Goal: Task Accomplishment & Management: Manage account settings

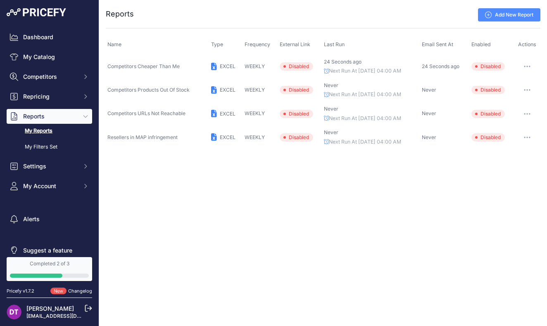
click at [524, 62] on button "button" at bounding box center [527, 67] width 17 height 12
click at [516, 79] on link "Edit" at bounding box center [512, 83] width 53 height 13
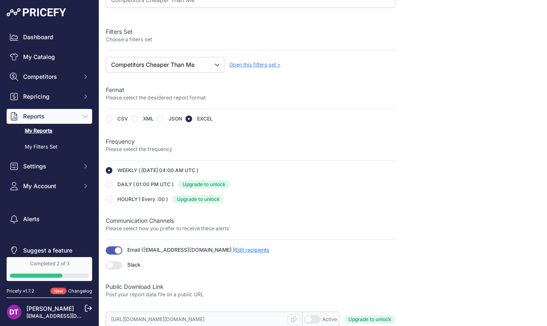
scroll to position [80, 0]
click at [235, 249] on span "Edit recipients" at bounding box center [252, 250] width 34 height 6
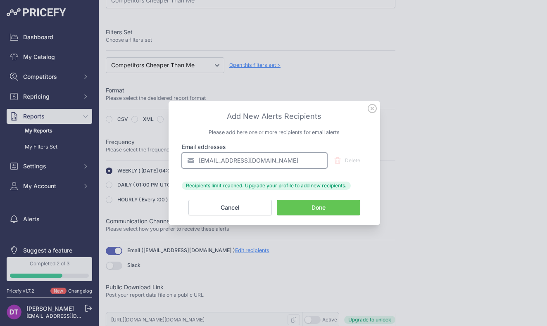
click at [263, 161] on input "[EMAIL_ADDRESS][DOMAIN_NAME]" at bounding box center [254, 161] width 145 height 16
paste input "lewis@sprayerdepot"
type input "lewis@sprayerdepot.com"
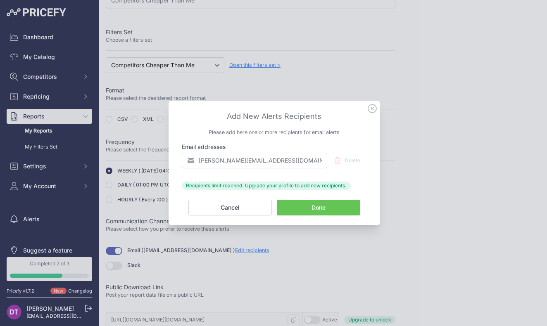
click at [320, 209] on button "Done" at bounding box center [318, 208] width 83 height 16
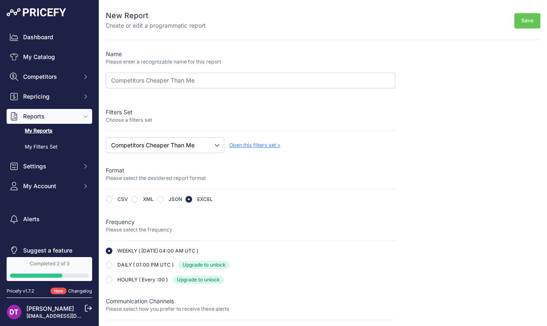
scroll to position [0, 0]
click at [523, 17] on button "Save" at bounding box center [527, 20] width 26 height 15
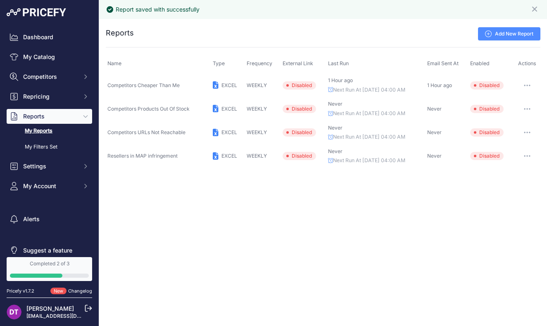
click at [527, 105] on button "button" at bounding box center [527, 109] width 17 height 12
click at [512, 123] on link "Edit" at bounding box center [512, 126] width 53 height 13
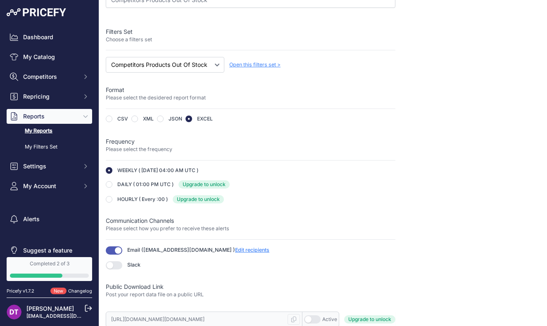
scroll to position [80, 0]
click at [235, 249] on span "Edit recipients" at bounding box center [252, 250] width 34 height 6
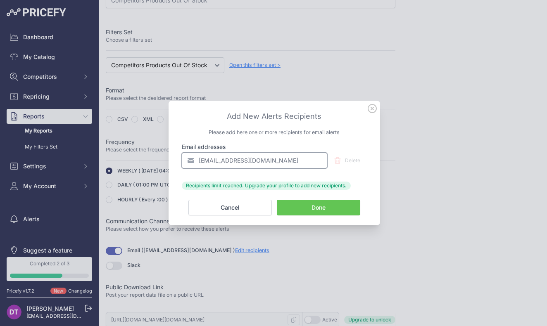
click at [253, 164] on input "[EMAIL_ADDRESS][DOMAIN_NAME]" at bounding box center [254, 161] width 145 height 16
paste input "lewis@sprayerdepot"
type input "lewis@sprayerdepot.com"
click at [312, 210] on button "Done" at bounding box center [318, 208] width 83 height 16
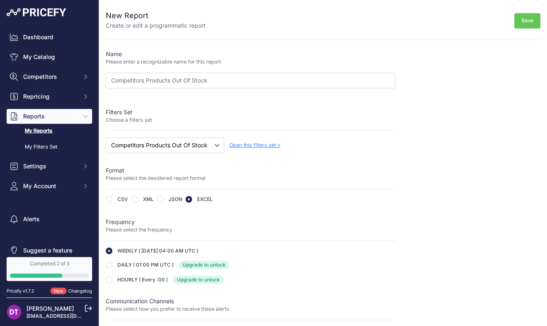
scroll to position [0, 0]
click at [518, 20] on button "Save" at bounding box center [527, 20] width 26 height 15
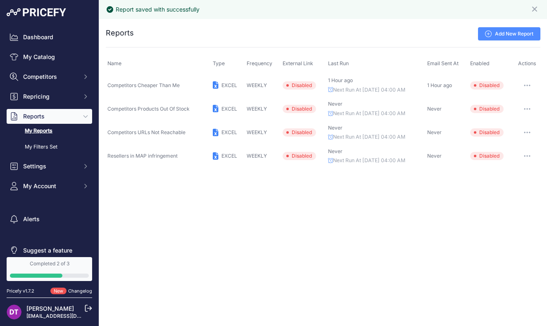
click at [526, 132] on button "button" at bounding box center [527, 133] width 17 height 12
click at [513, 146] on link "Edit" at bounding box center [512, 149] width 53 height 13
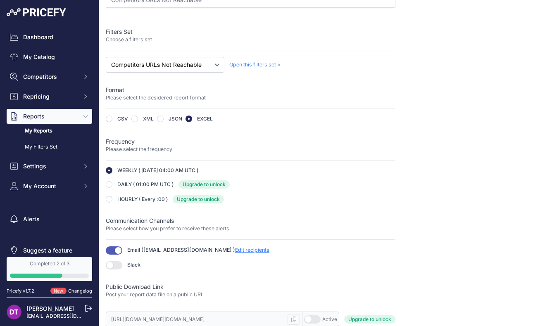
scroll to position [80, 0]
click at [235, 249] on span "Edit recipients" at bounding box center [252, 250] width 34 height 6
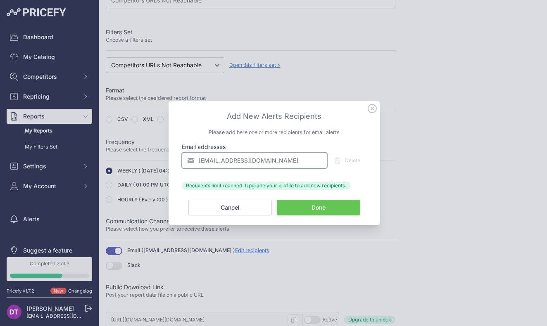
click at [264, 160] on input "[EMAIL_ADDRESS][DOMAIN_NAME]" at bounding box center [254, 161] width 145 height 16
paste input "[PERSON_NAME]"
type input "[PERSON_NAME][EMAIL_ADDRESS][DOMAIN_NAME]"
click at [300, 208] on button "Done" at bounding box center [318, 208] width 83 height 16
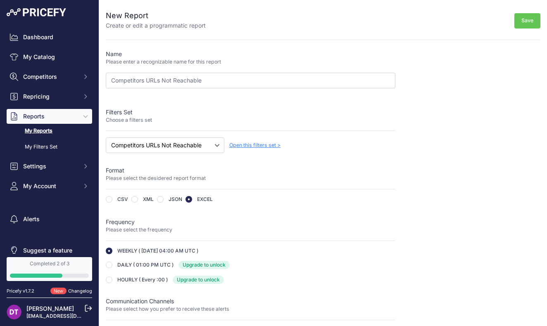
scroll to position [0, 0]
click at [526, 19] on button "Save" at bounding box center [527, 20] width 26 height 15
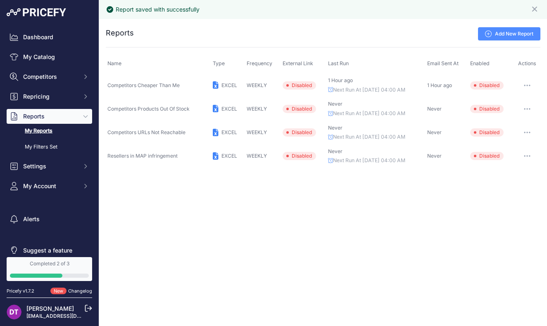
click at [528, 158] on button "button" at bounding box center [527, 156] width 17 height 12
click at [512, 170] on link "Edit" at bounding box center [512, 173] width 53 height 13
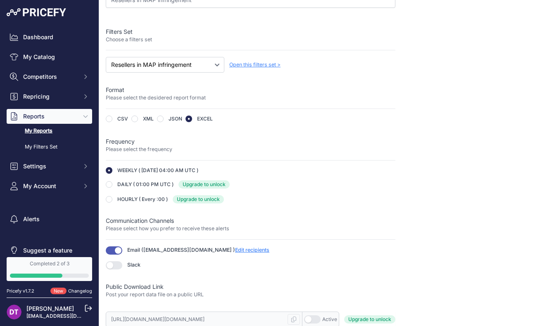
scroll to position [80, 0]
click at [235, 247] on span "Edit recipients" at bounding box center [252, 250] width 34 height 6
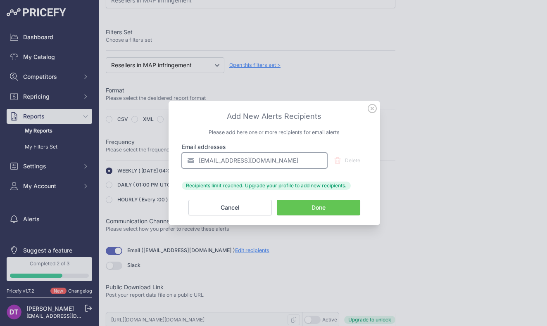
click at [284, 153] on input "[EMAIL_ADDRESS][DOMAIN_NAME]" at bounding box center [254, 161] width 145 height 16
paste input "lewis@sprayerdepot"
type input "lewis@sprayerdepot.com"
click at [309, 208] on button "Done" at bounding box center [318, 208] width 83 height 16
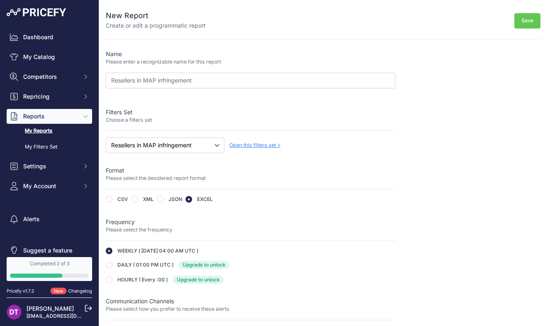
scroll to position [0, 0]
click at [523, 17] on button "Save" at bounding box center [527, 20] width 26 height 15
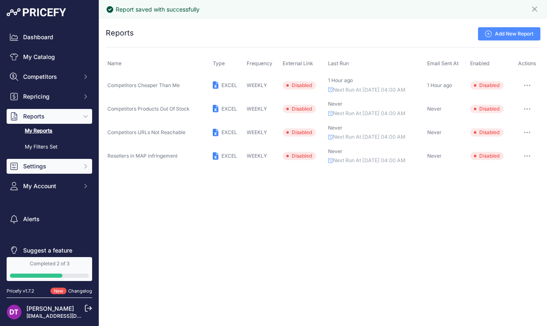
click at [41, 169] on span "Settings" at bounding box center [50, 166] width 54 height 8
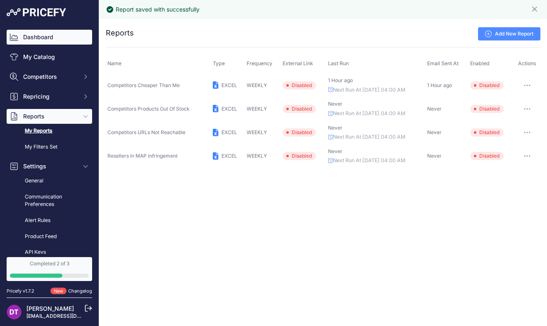
click at [66, 38] on link "Dashboard" at bounding box center [49, 37] width 85 height 15
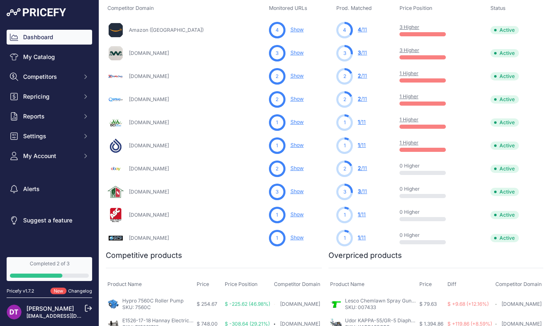
scroll to position [288, 0]
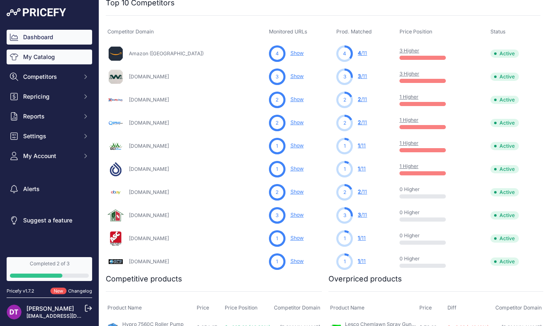
click at [52, 59] on link "My Catalog" at bounding box center [49, 57] width 85 height 15
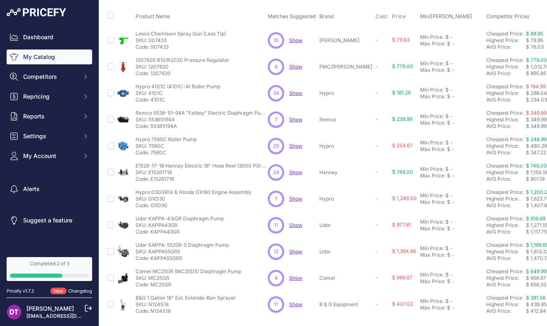
scroll to position [38, 0]
